Goal: Task Accomplishment & Management: Use online tool/utility

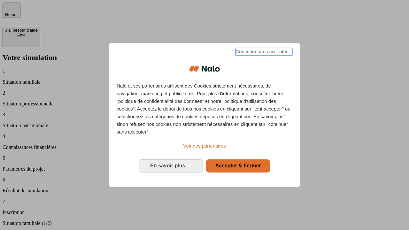
click at [263, 53] on span "Continuer sans accepter →" at bounding box center [263, 52] width 57 height 8
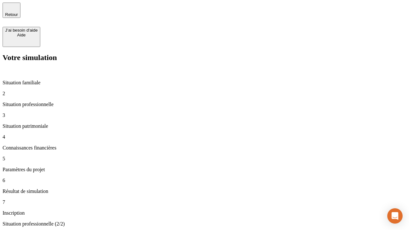
type input "30 000"
type input "40 000"
